Goal: Navigation & Orientation: Understand site structure

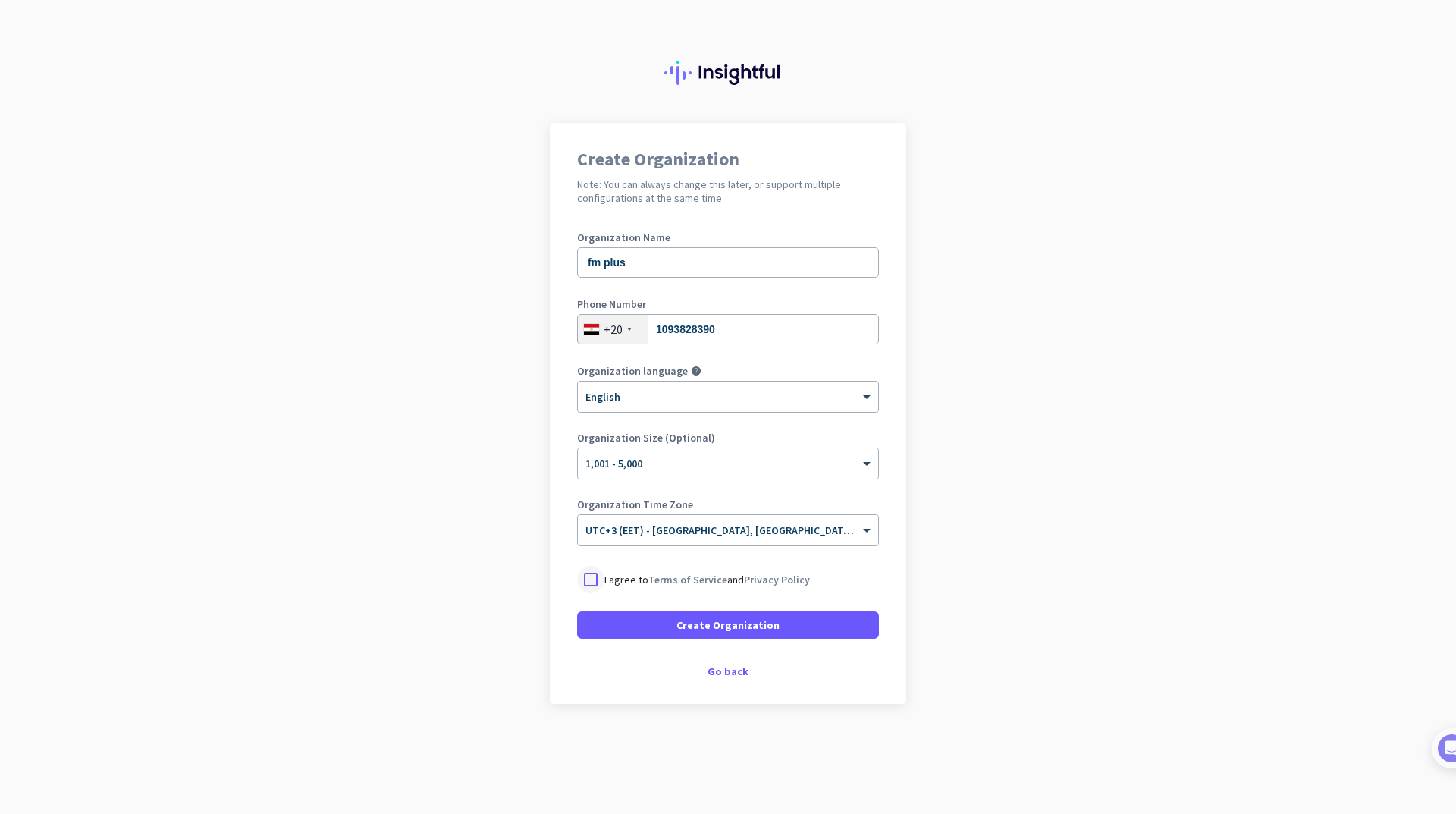
click at [586, 588] on div at bounding box center [591, 580] width 28 height 28
click at [697, 622] on span "Create Organization" at bounding box center [728, 625] width 103 height 15
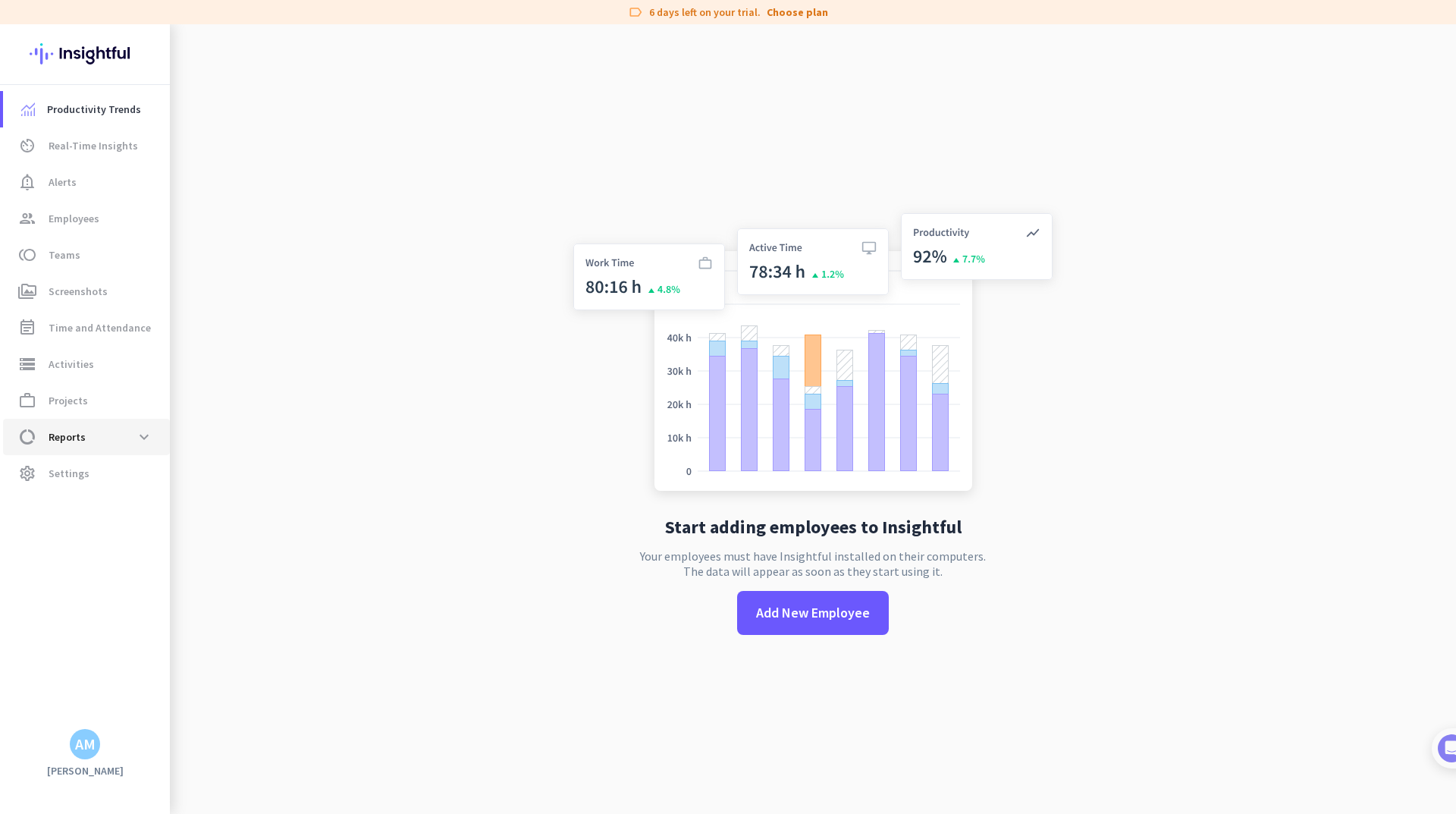
click at [89, 437] on span "data_usage Reports expand_more" at bounding box center [86, 437] width 143 height 28
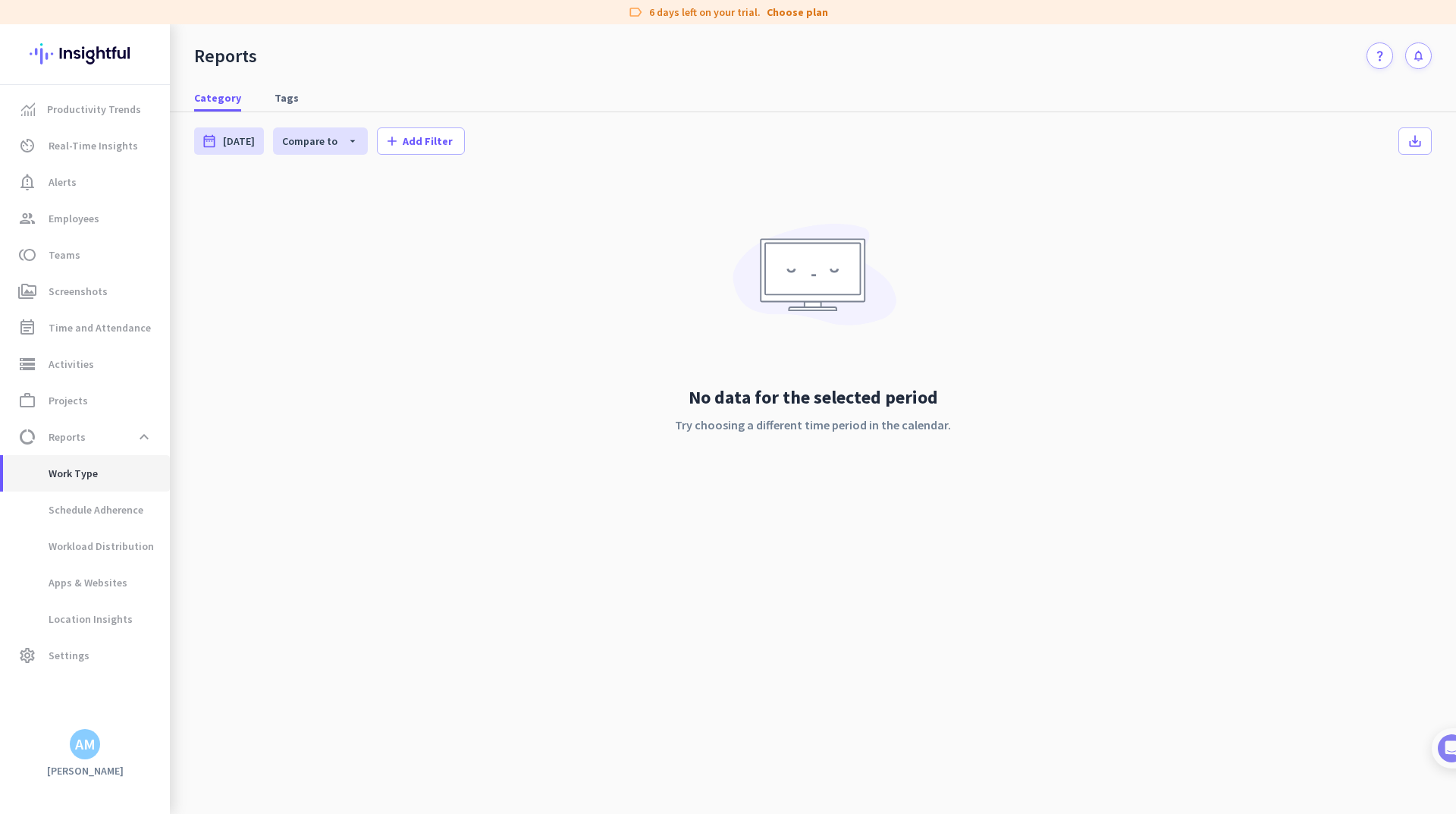
click at [89, 478] on span "Work Type" at bounding box center [56, 473] width 83 height 36
click at [91, 511] on span "Schedule Adherence" at bounding box center [78, 509] width 128 height 36
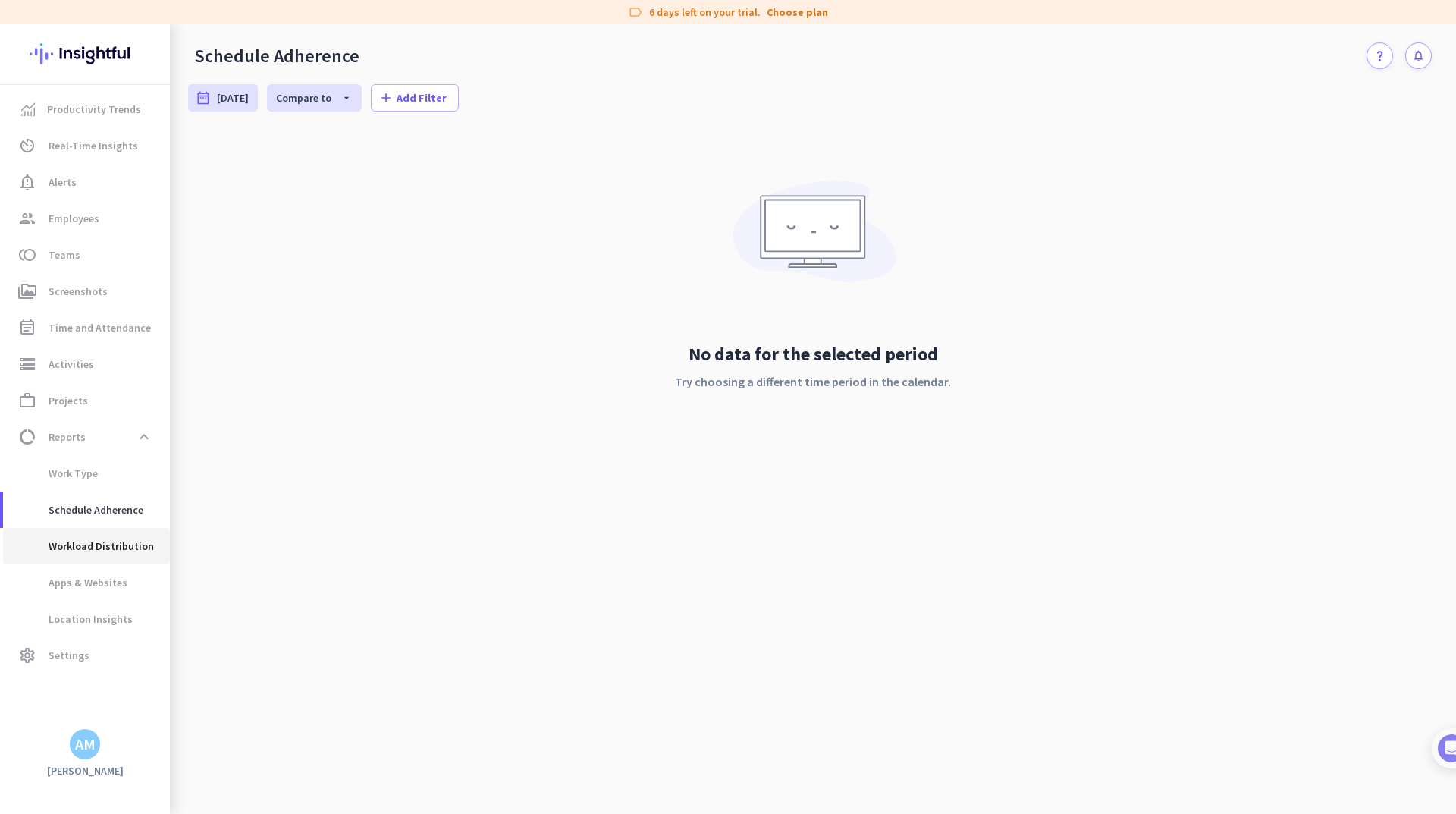
click at [92, 539] on span "Workload Distribution" at bounding box center [84, 546] width 139 height 36
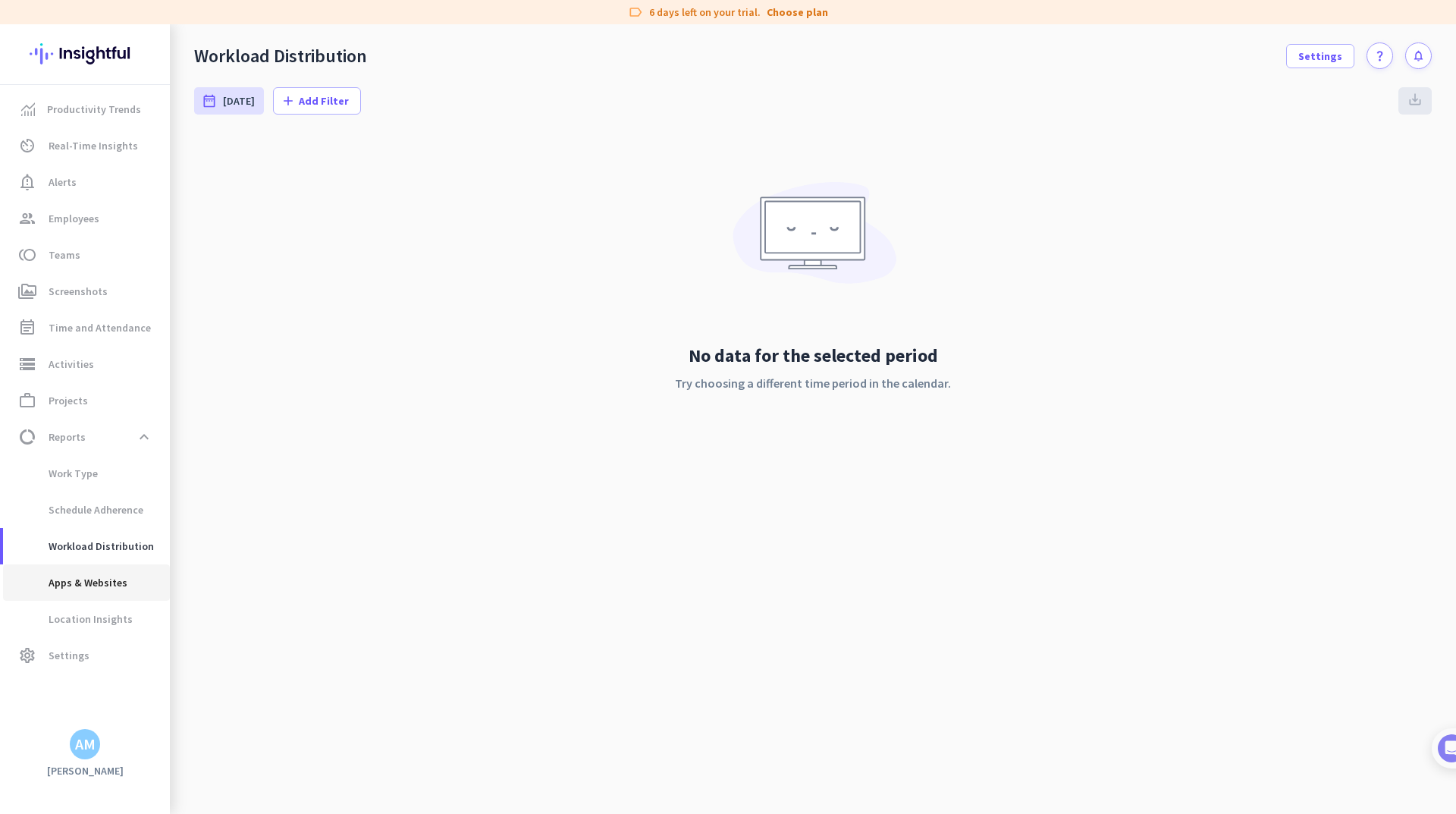
click at [92, 564] on span "Apps & Websites" at bounding box center [71, 582] width 112 height 36
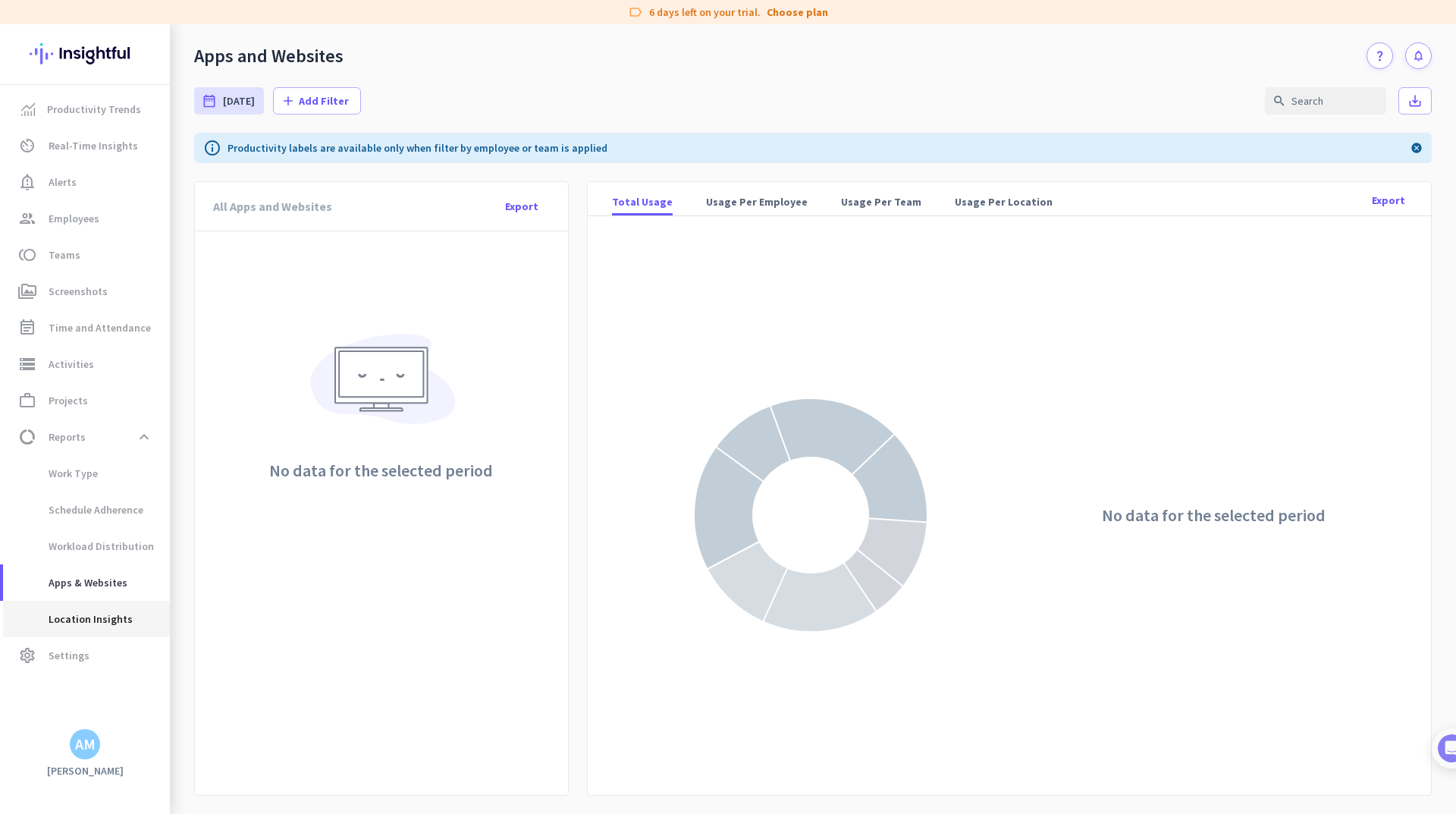
click at [76, 609] on span "Location Insights" at bounding box center [73, 618] width 117 height 36
type input "[DATE] - [DATE]"
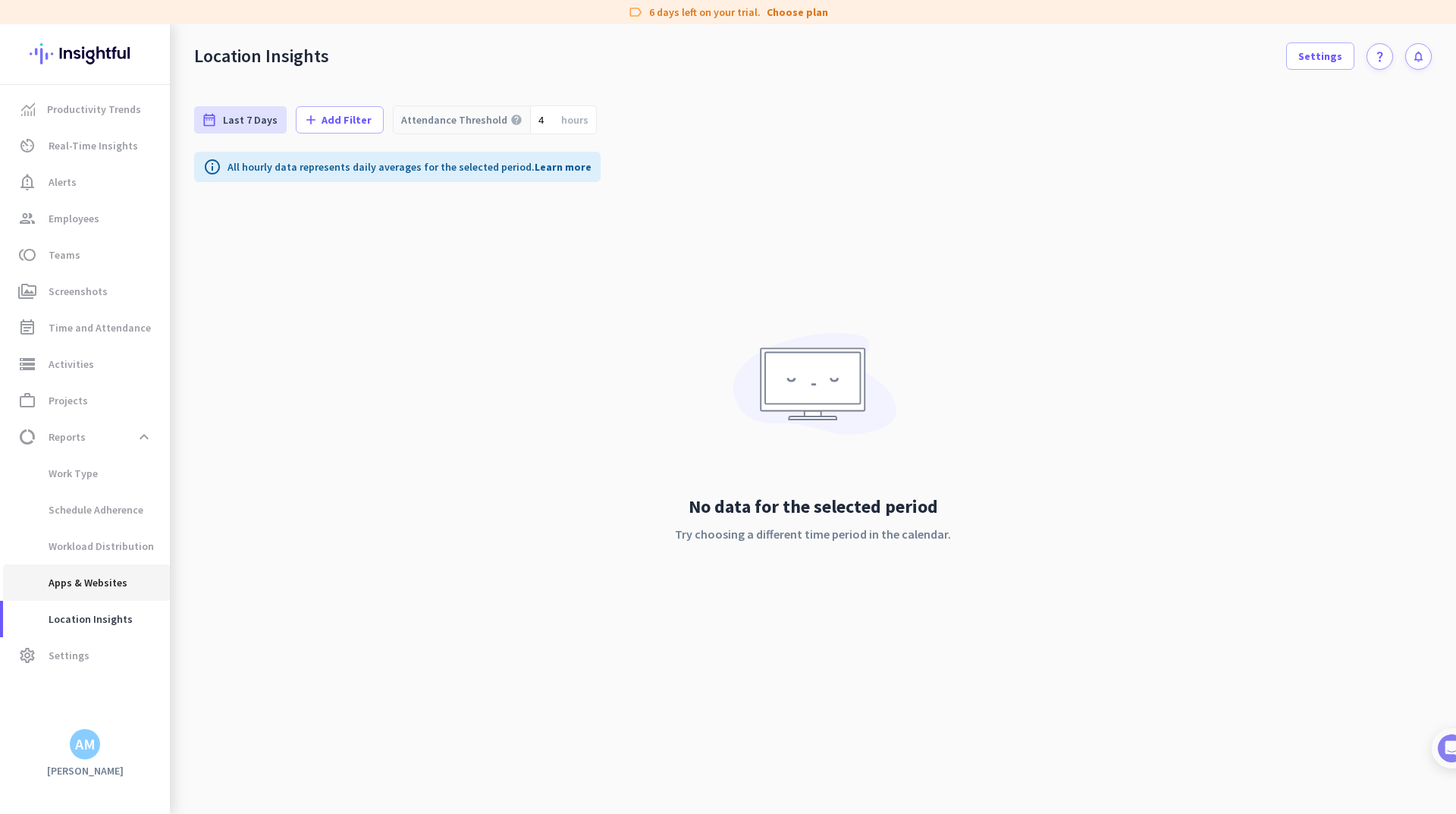
click at [74, 581] on span "Apps & Websites" at bounding box center [71, 582] width 112 height 36
type input "[DATE] - [DATE]"
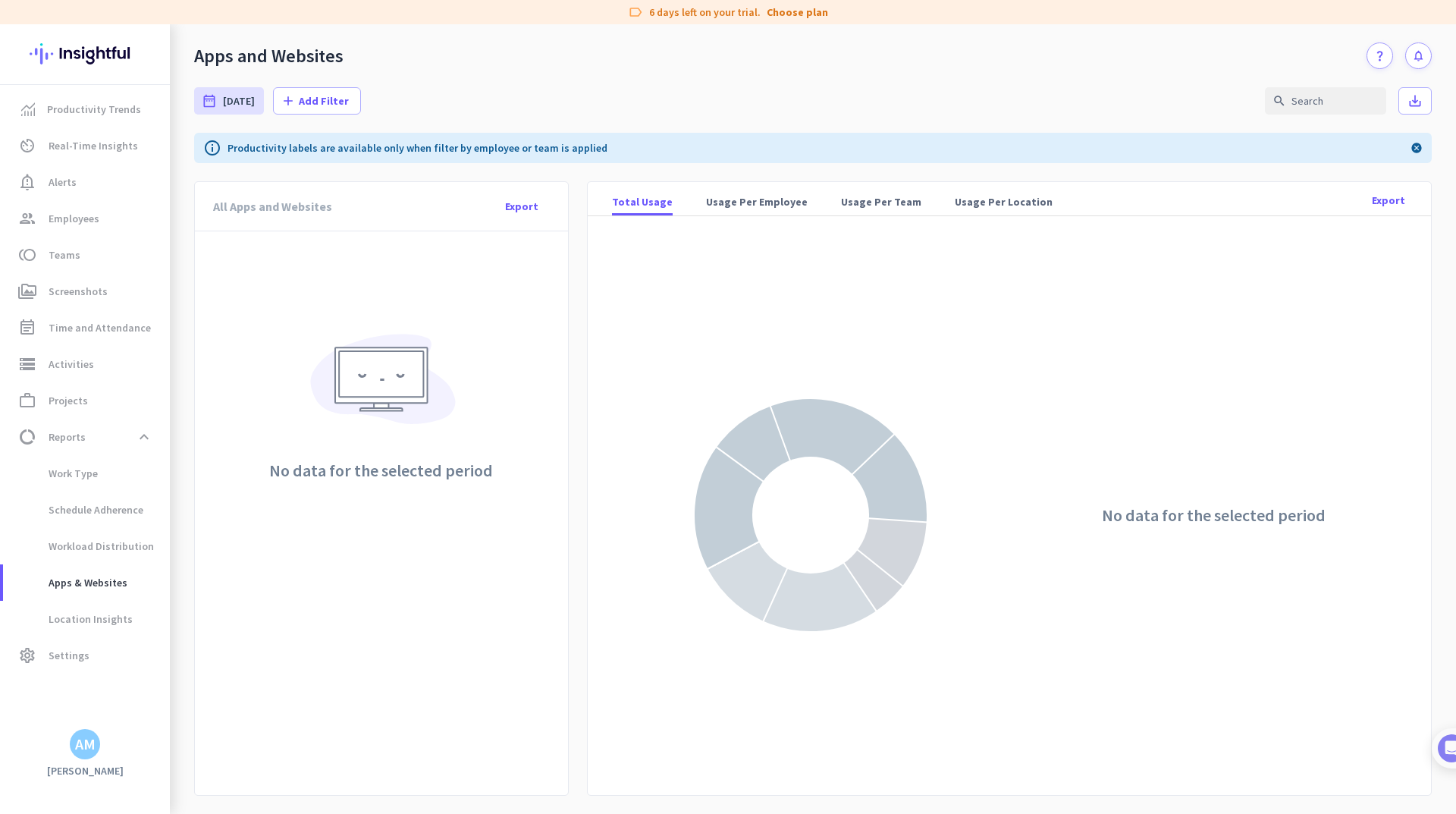
click at [718, 2] on div "label 6 days left on your trial. Choose plan" at bounding box center [728, 12] width 1456 height 24
click at [85, 101] on span "Productivity Trends" at bounding box center [94, 110] width 94 height 18
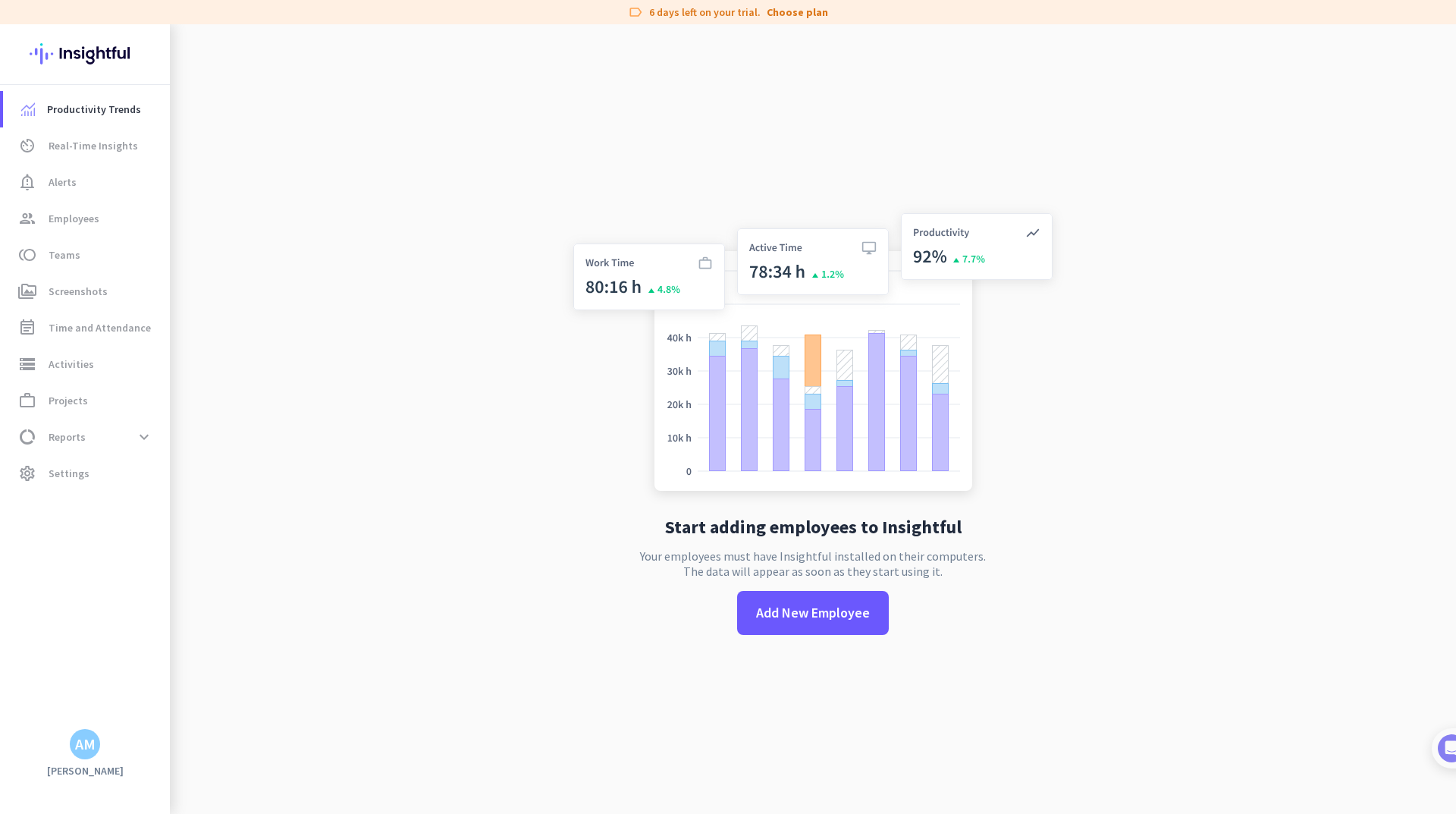
click at [692, 269] on img at bounding box center [813, 354] width 503 height 301
click at [812, 612] on span "Add New Employee" at bounding box center [812, 612] width 113 height 19
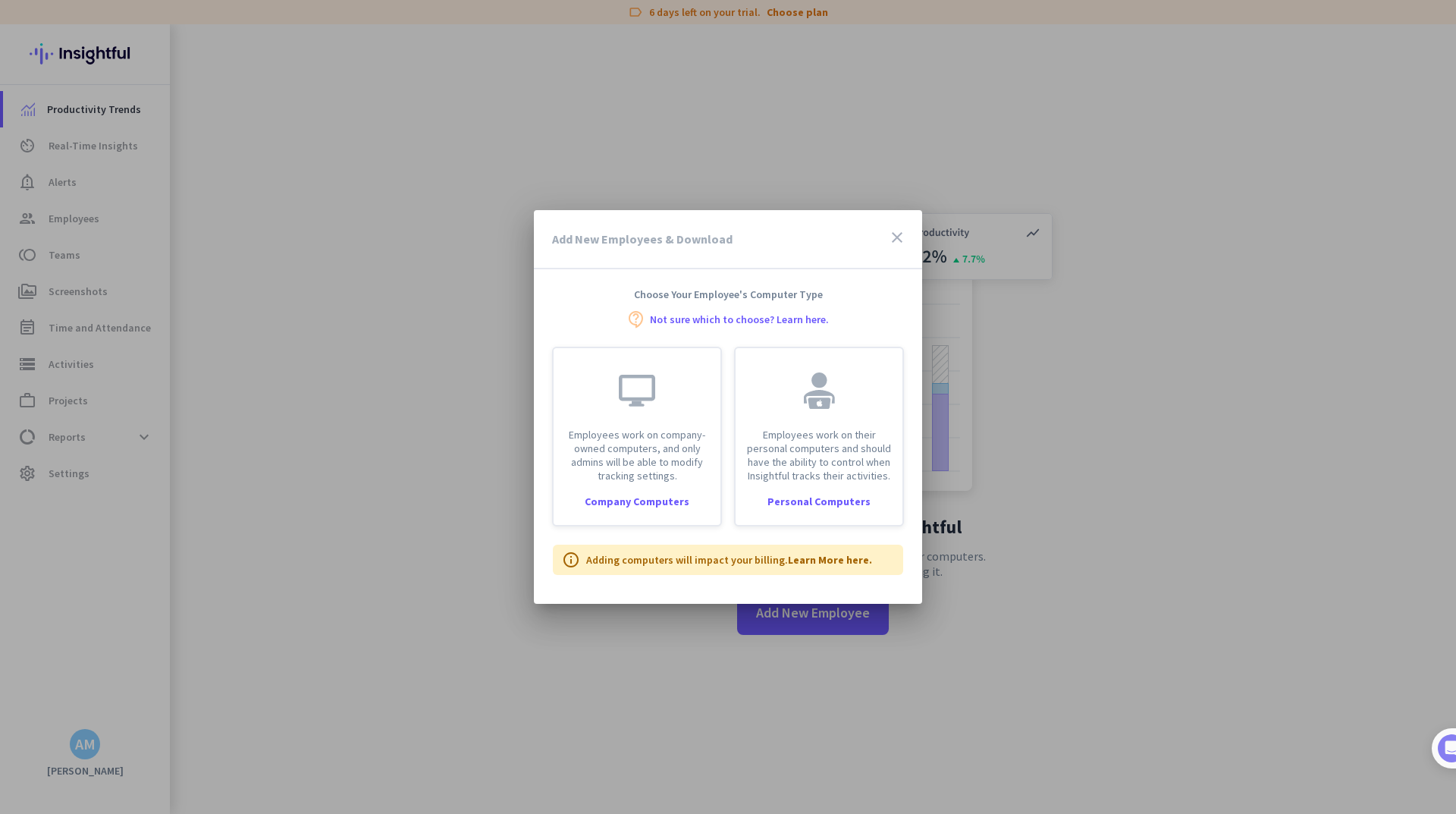
click at [891, 227] on div "Add New Employees & Download close" at bounding box center [728, 240] width 388 height 59
click at [893, 237] on icon "close" at bounding box center [897, 238] width 18 height 18
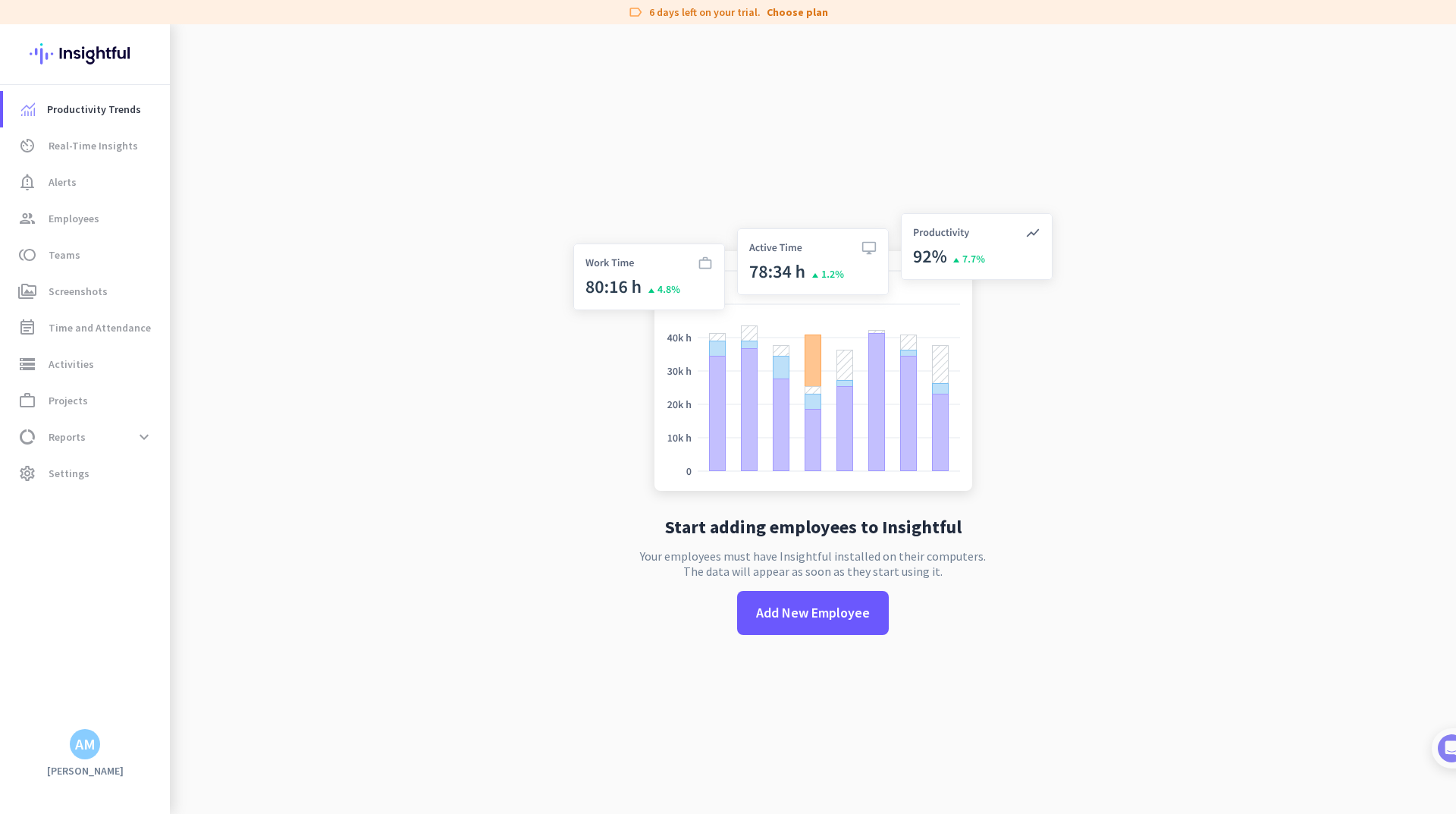
click at [759, 407] on img at bounding box center [813, 354] width 503 height 301
click at [667, 306] on img at bounding box center [813, 354] width 503 height 301
click at [77, 190] on span "notification_important Alerts" at bounding box center [86, 183] width 143 height 18
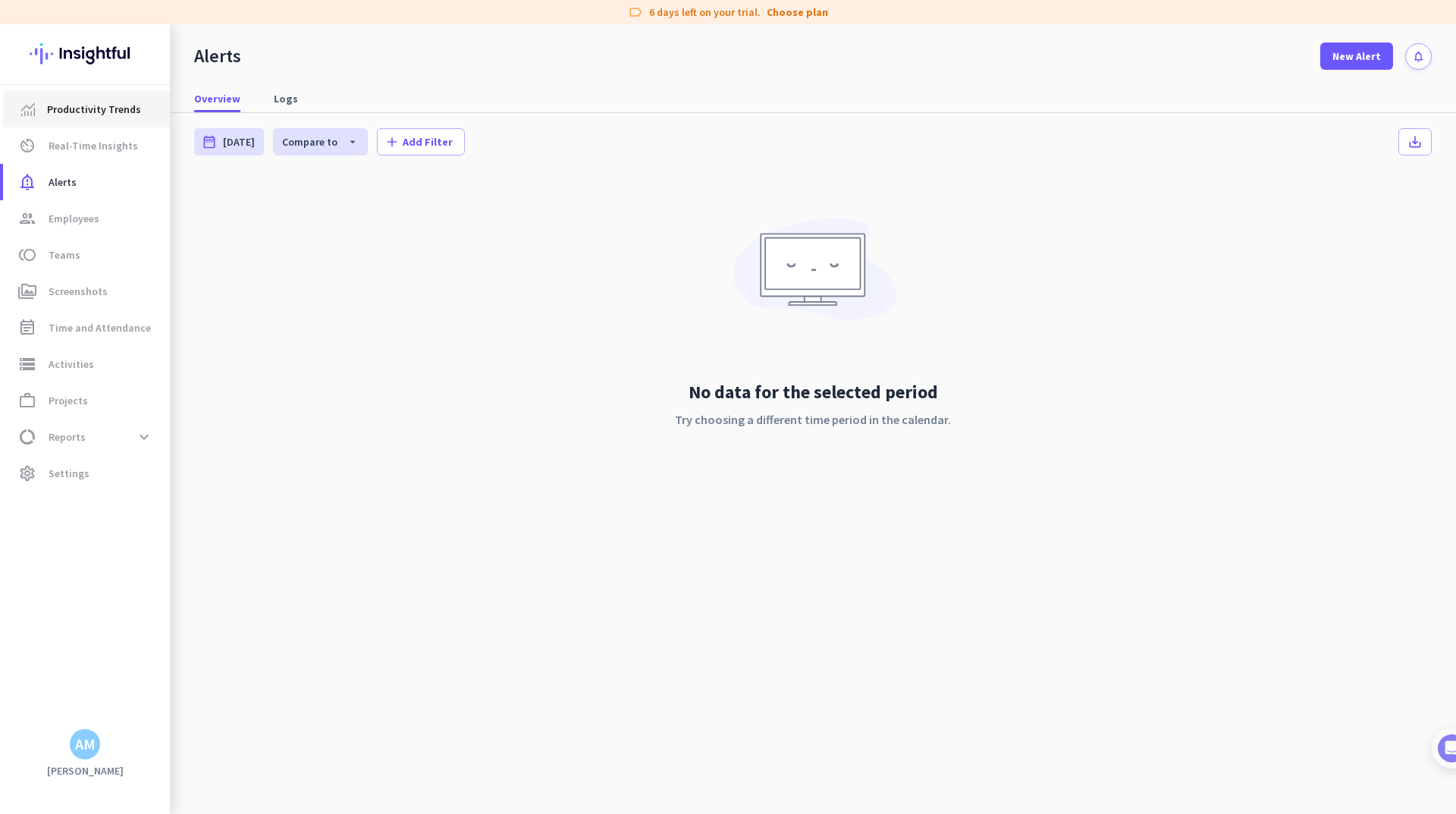
click at [80, 105] on span "Productivity Trends" at bounding box center [94, 110] width 94 height 18
